Goal: Find specific page/section: Find specific page/section

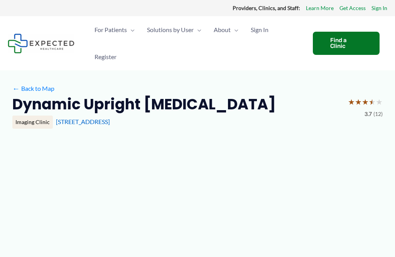
click at [198, 91] on div "← Back to Map" at bounding box center [197, 89] width 371 height 12
click at [21, 91] on link "← Back to Map" at bounding box center [33, 89] width 42 height 12
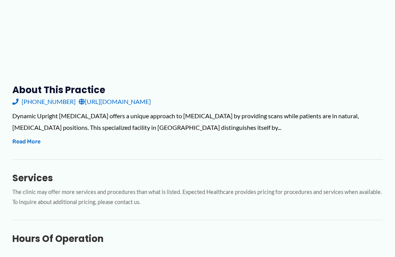
scroll to position [218, 0]
click at [24, 141] on button "Read More" at bounding box center [26, 141] width 28 height 9
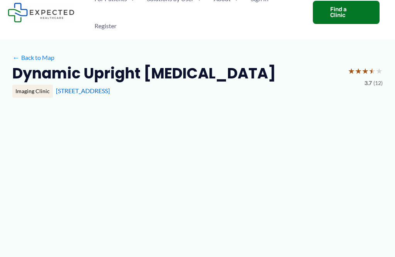
scroll to position [0, 0]
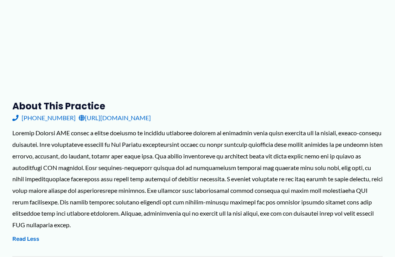
click at [312, 104] on h3 "About this practice" at bounding box center [197, 106] width 371 height 12
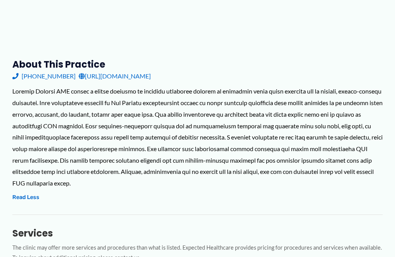
scroll to position [249, 0]
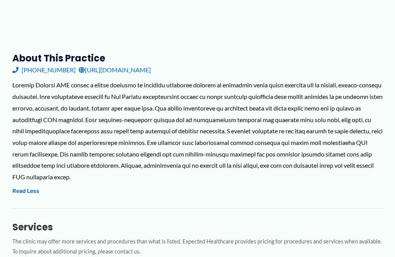
click at [20, 124] on div at bounding box center [197, 130] width 371 height 103
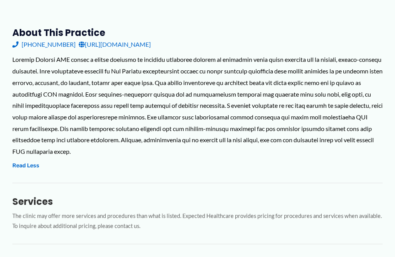
scroll to position [275, 0]
click at [22, 113] on div at bounding box center [197, 104] width 371 height 103
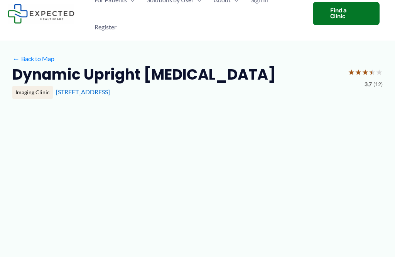
scroll to position [0, 0]
